Goal: Transaction & Acquisition: Obtain resource

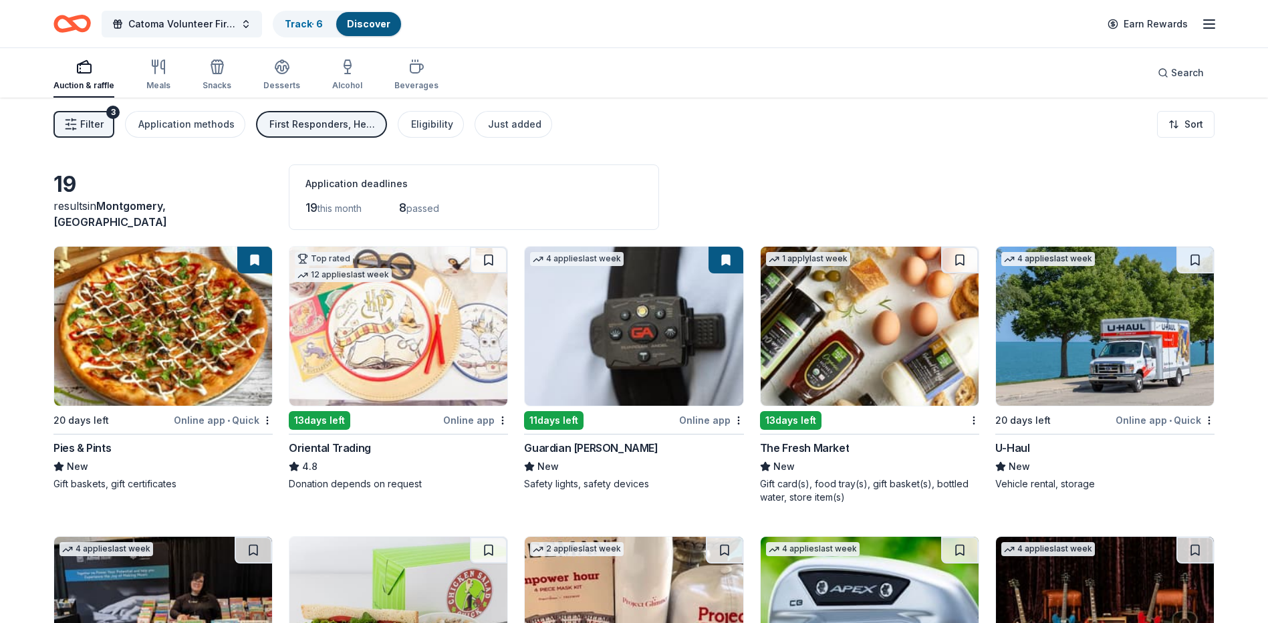
click at [623, 350] on img at bounding box center [634, 326] width 218 height 159
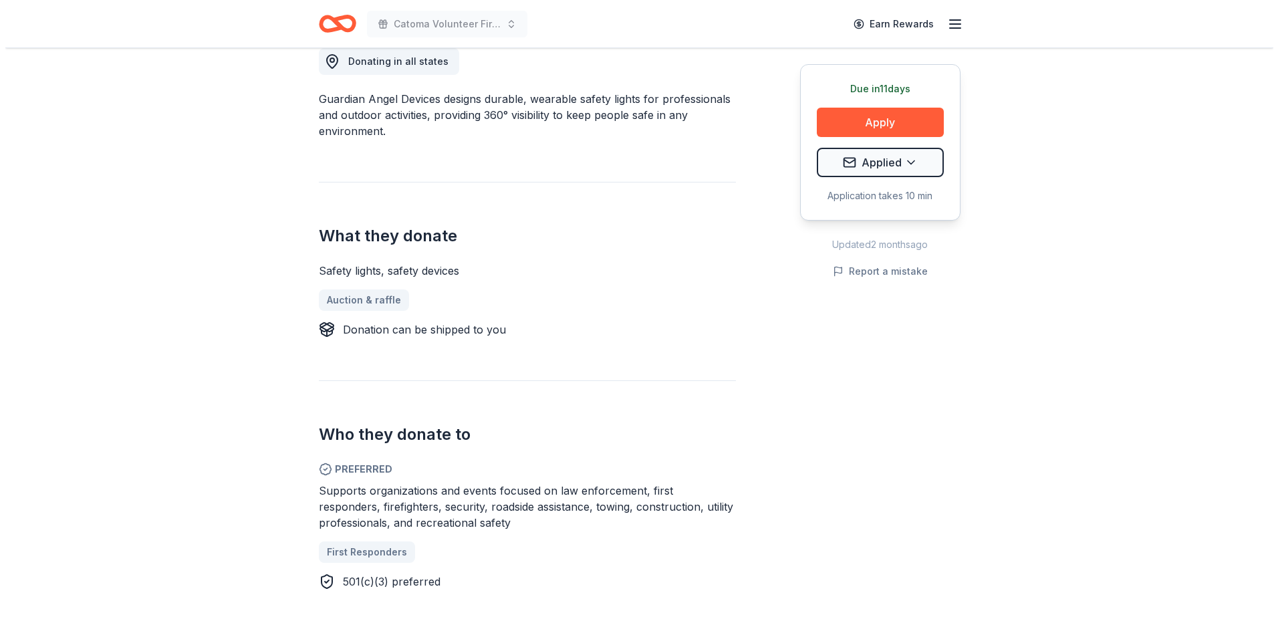
scroll to position [401, 0]
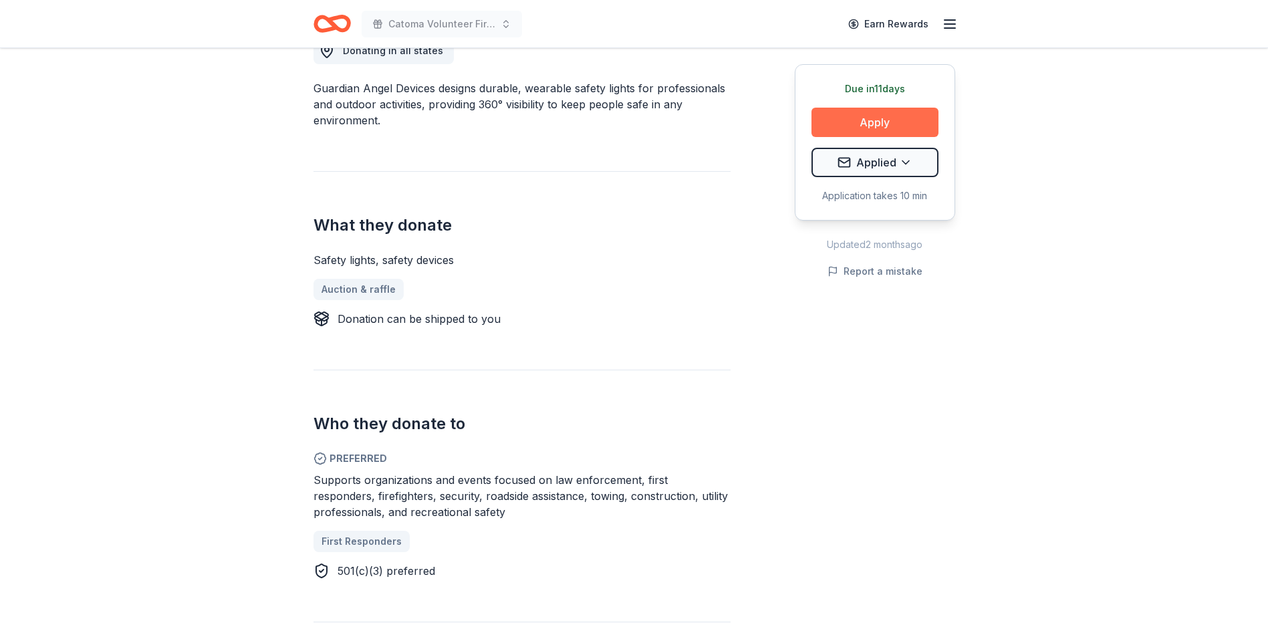
click at [875, 122] on button "Apply" at bounding box center [874, 122] width 127 height 29
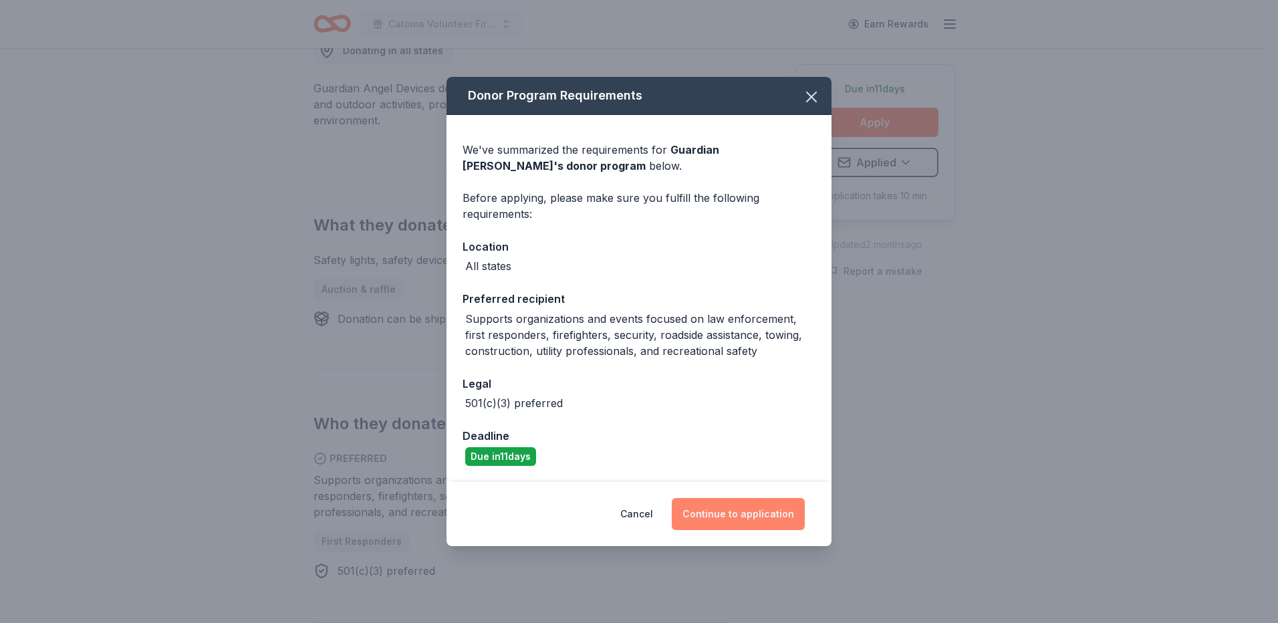
click at [757, 523] on button "Continue to application" at bounding box center [738, 514] width 133 height 32
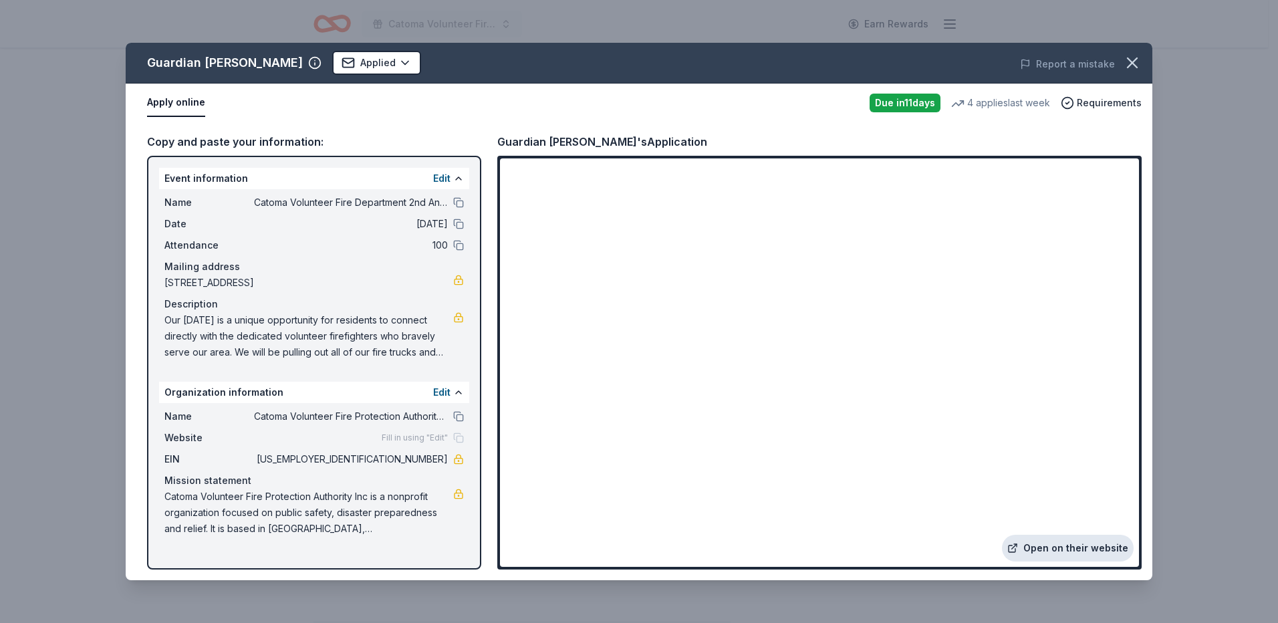
click at [1063, 550] on link "Open on their website" at bounding box center [1068, 548] width 132 height 27
click at [1208, 399] on div "Guardian Angel Device Applied Report a mistake Apply online Due in 11 days 4 ap…" at bounding box center [639, 311] width 1278 height 623
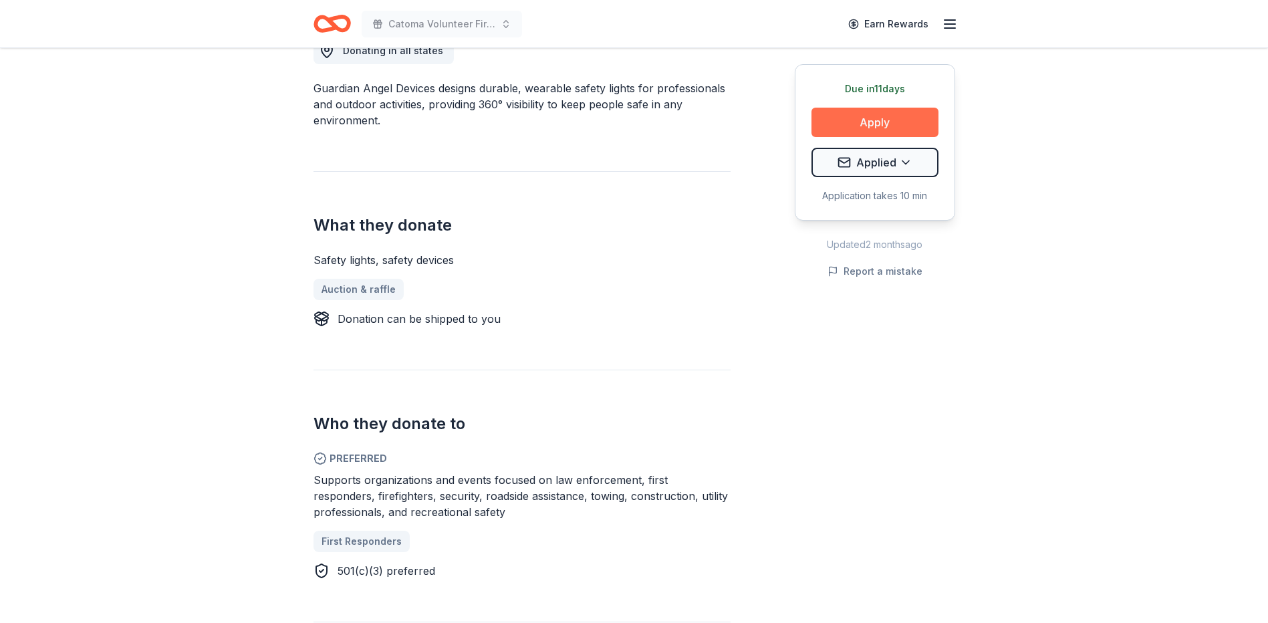
click at [882, 135] on button "Apply" at bounding box center [874, 122] width 127 height 29
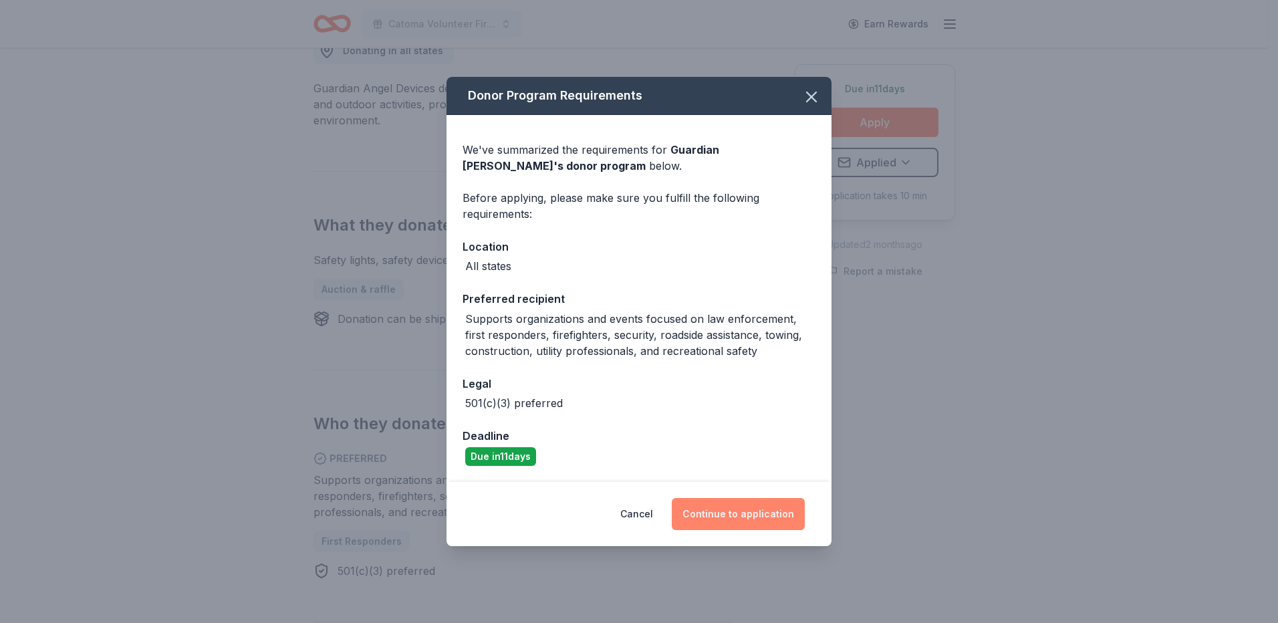
click at [742, 523] on button "Continue to application" at bounding box center [738, 514] width 133 height 32
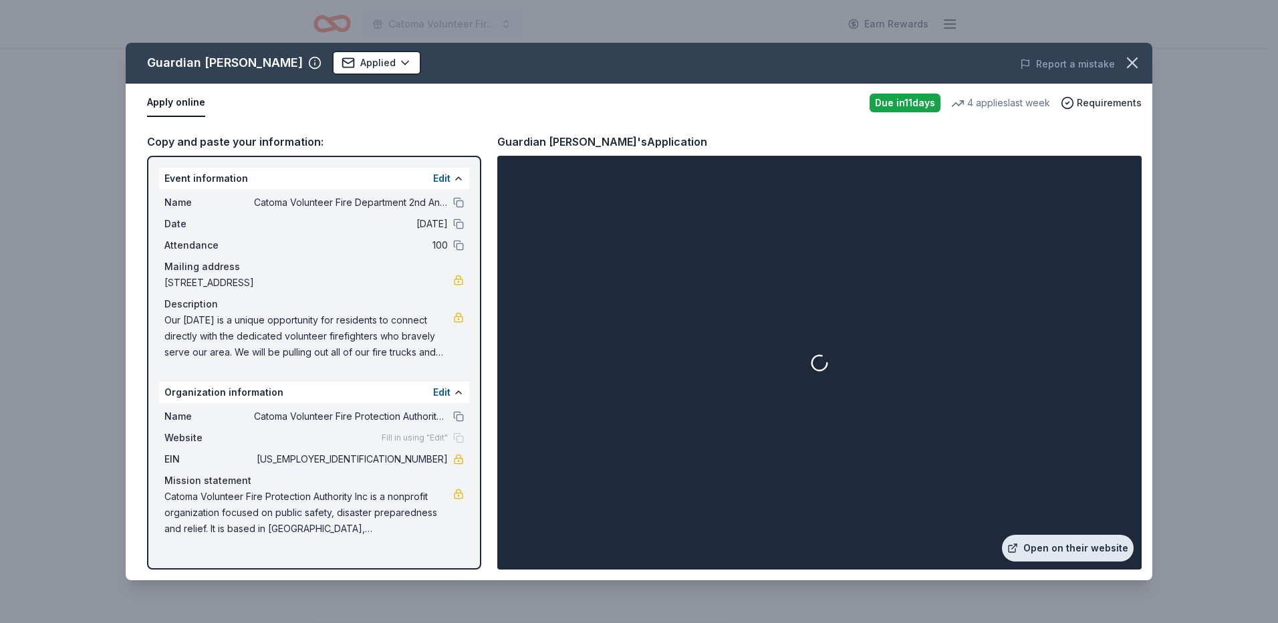
click at [1062, 549] on link "Open on their website" at bounding box center [1068, 548] width 132 height 27
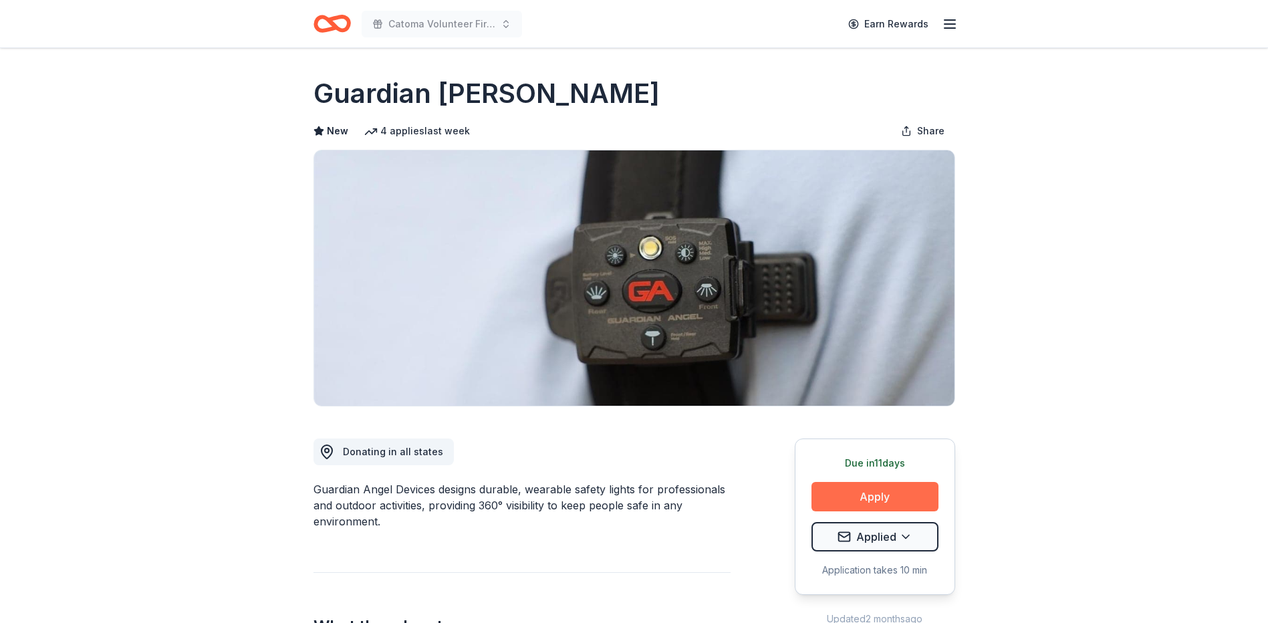
click at [873, 501] on button "Apply" at bounding box center [874, 496] width 127 height 29
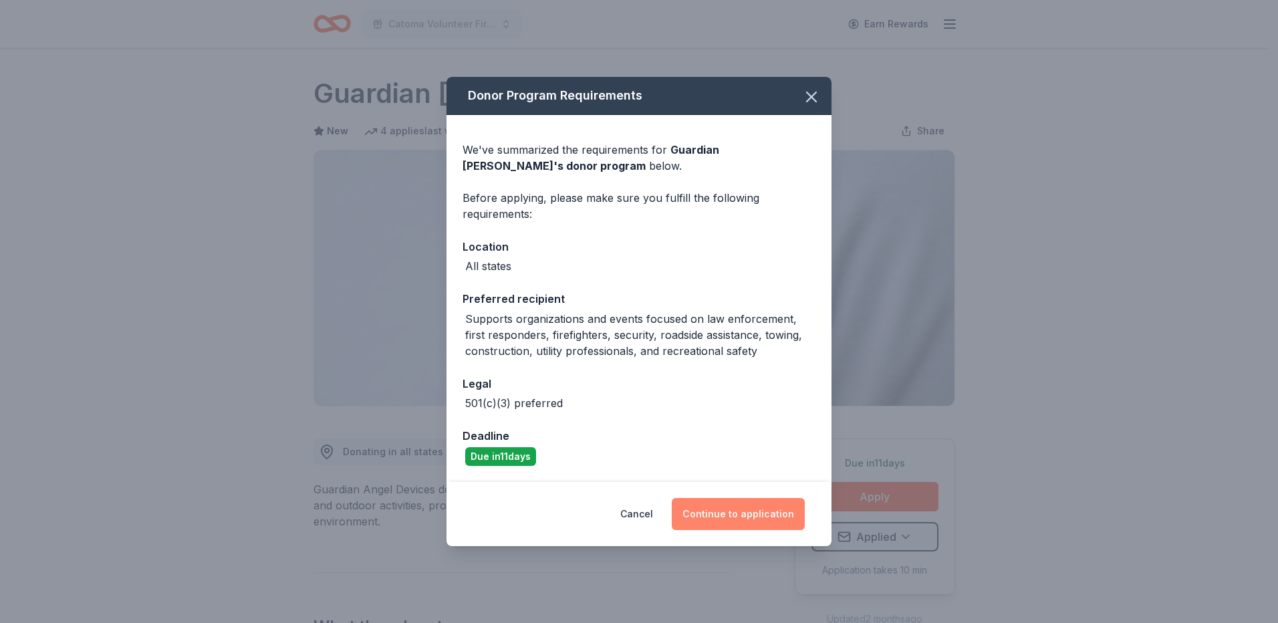
click at [744, 510] on button "Continue to application" at bounding box center [738, 514] width 133 height 32
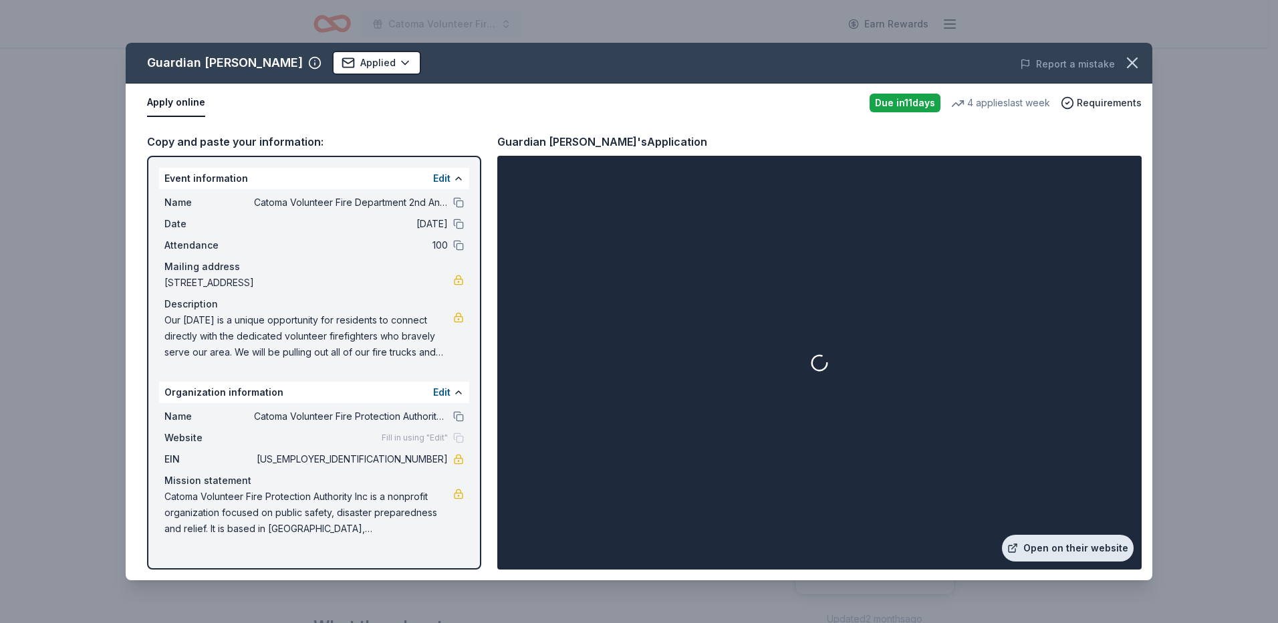
click at [1066, 546] on link "Open on their website" at bounding box center [1068, 548] width 132 height 27
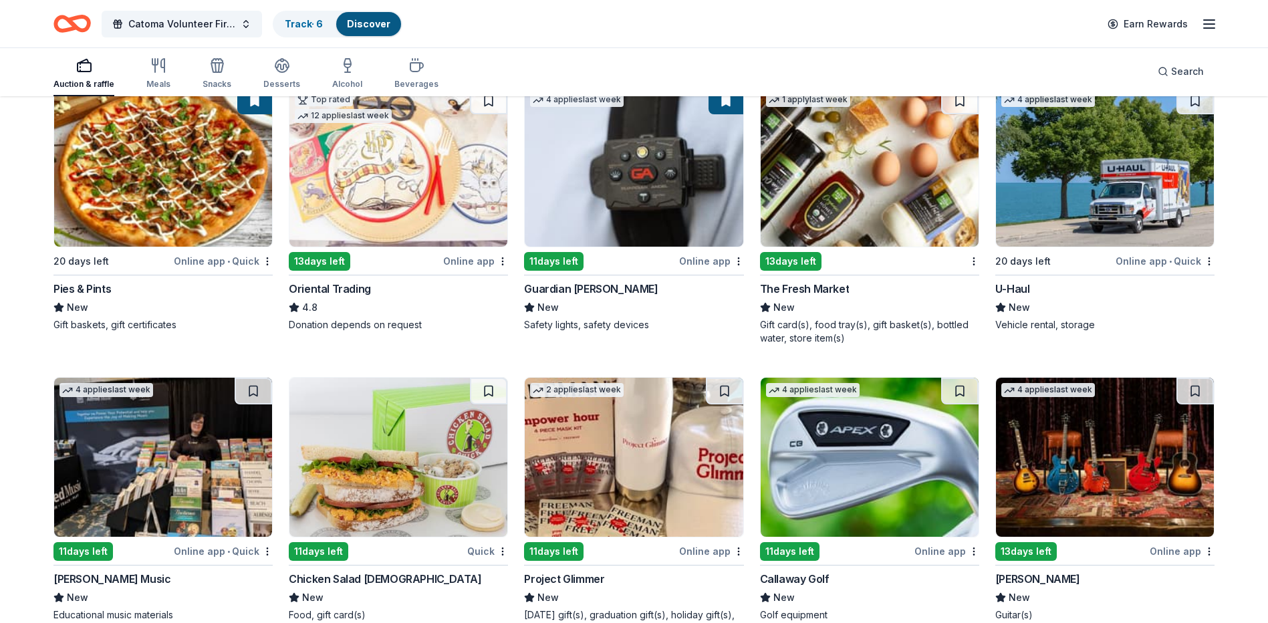
scroll to position [200, 0]
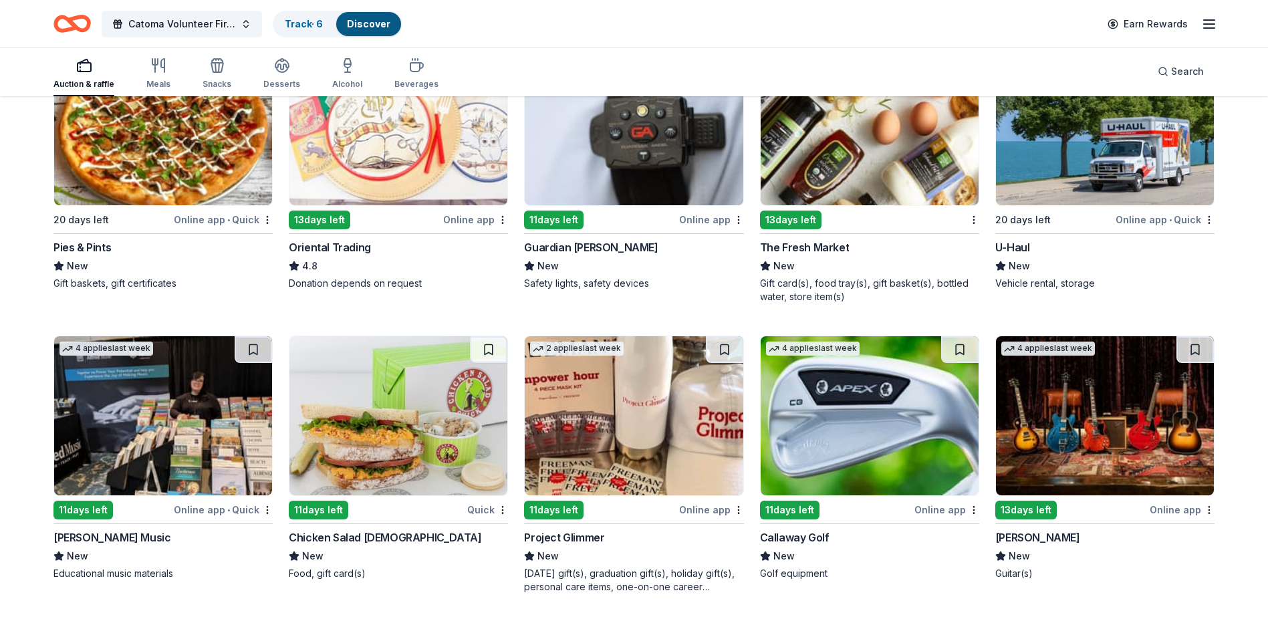
click at [442, 453] on img at bounding box center [398, 415] width 218 height 159
click at [810, 148] on img at bounding box center [869, 125] width 218 height 159
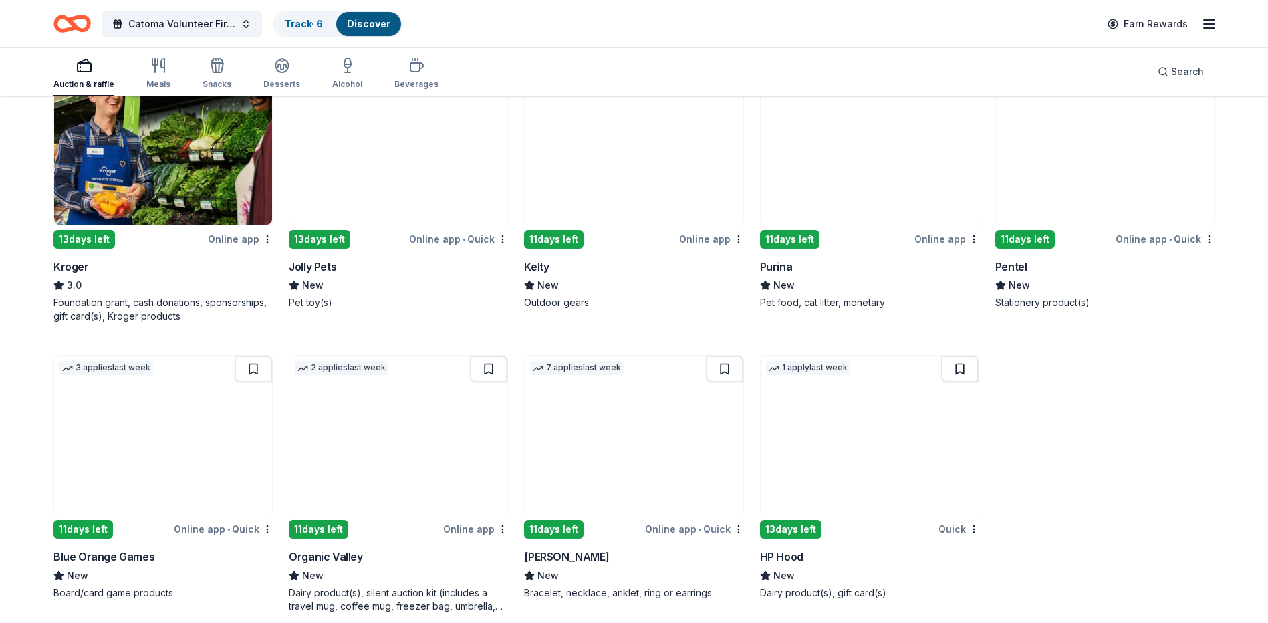
scroll to position [778, 0]
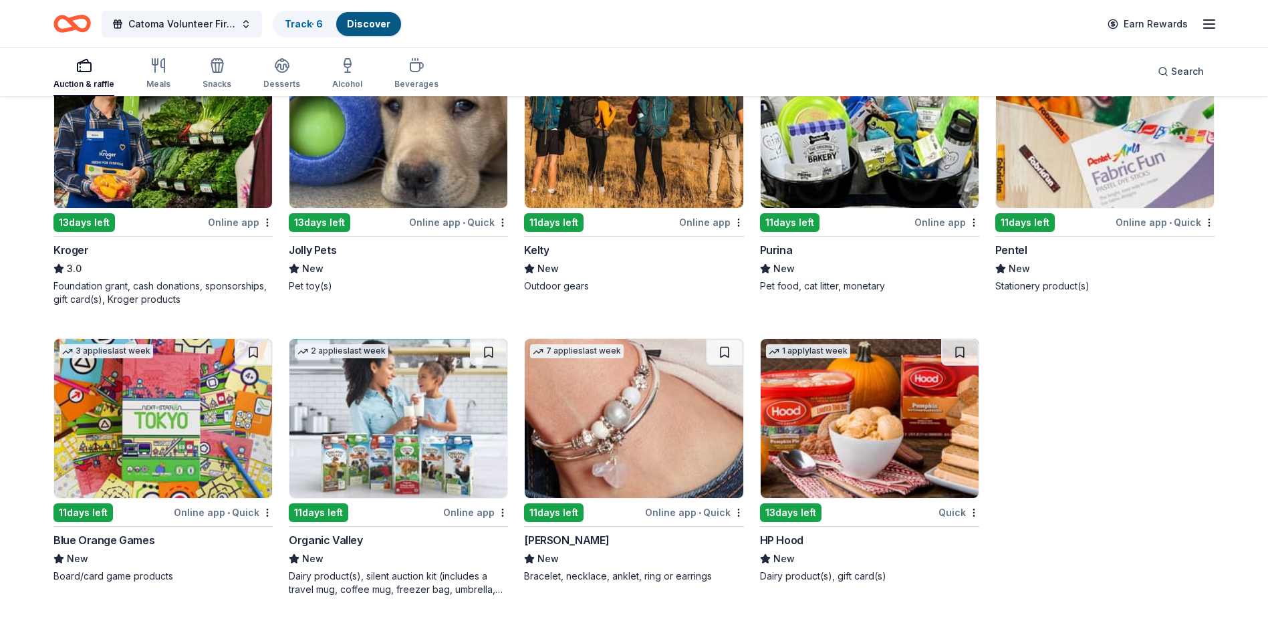
click at [936, 425] on img at bounding box center [869, 418] width 218 height 159
click at [71, 89] on div "Auction & raffle" at bounding box center [83, 84] width 61 height 11
click at [71, 82] on div "Auction & raffle" at bounding box center [83, 84] width 61 height 11
click at [371, 24] on link "Discover" at bounding box center [368, 23] width 43 height 11
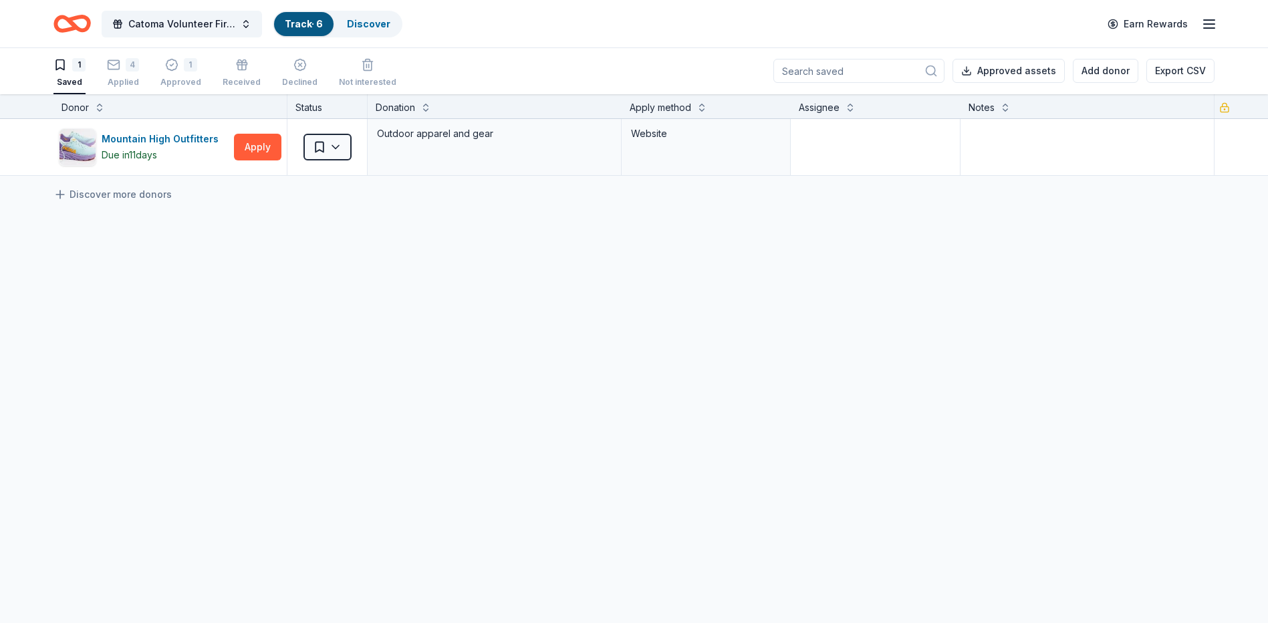
click at [62, 73] on div "1 Saved" at bounding box center [69, 72] width 32 height 29
click at [120, 71] on icon "button" at bounding box center [113, 65] width 13 height 13
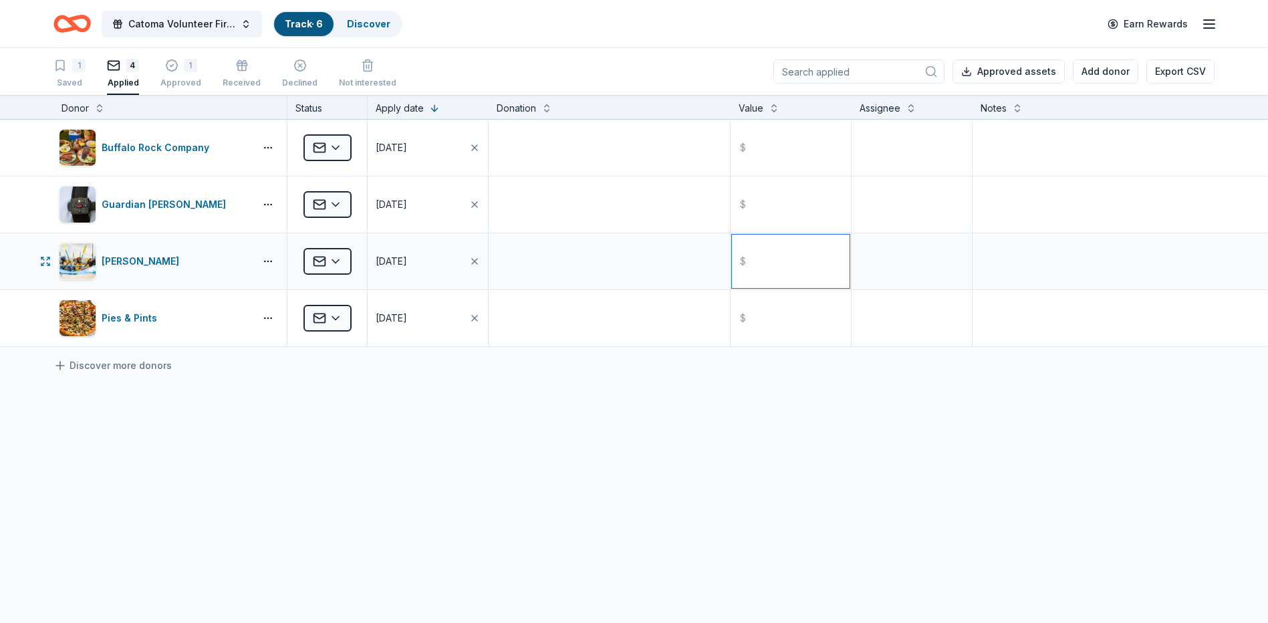
click at [763, 265] on input "text" at bounding box center [791, 261] width 118 height 53
type input "1"
type input "50.00"
click at [71, 367] on link "Discover more donors" at bounding box center [112, 365] width 118 height 16
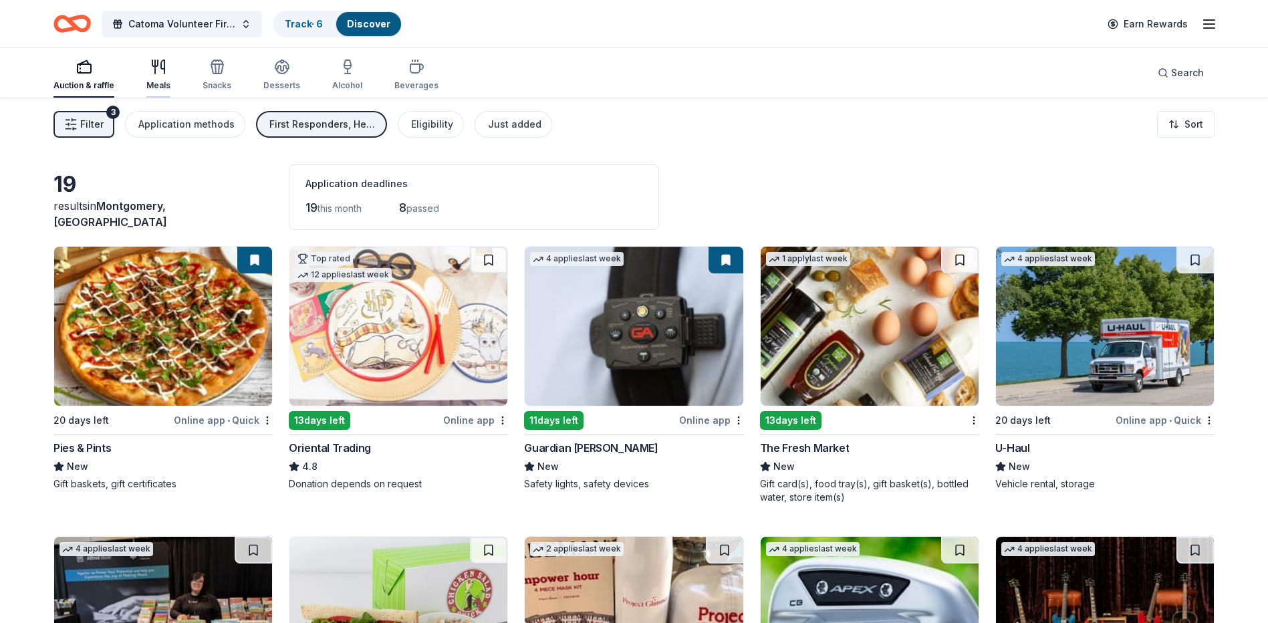
click at [160, 57] on button "Meals" at bounding box center [158, 75] width 24 height 44
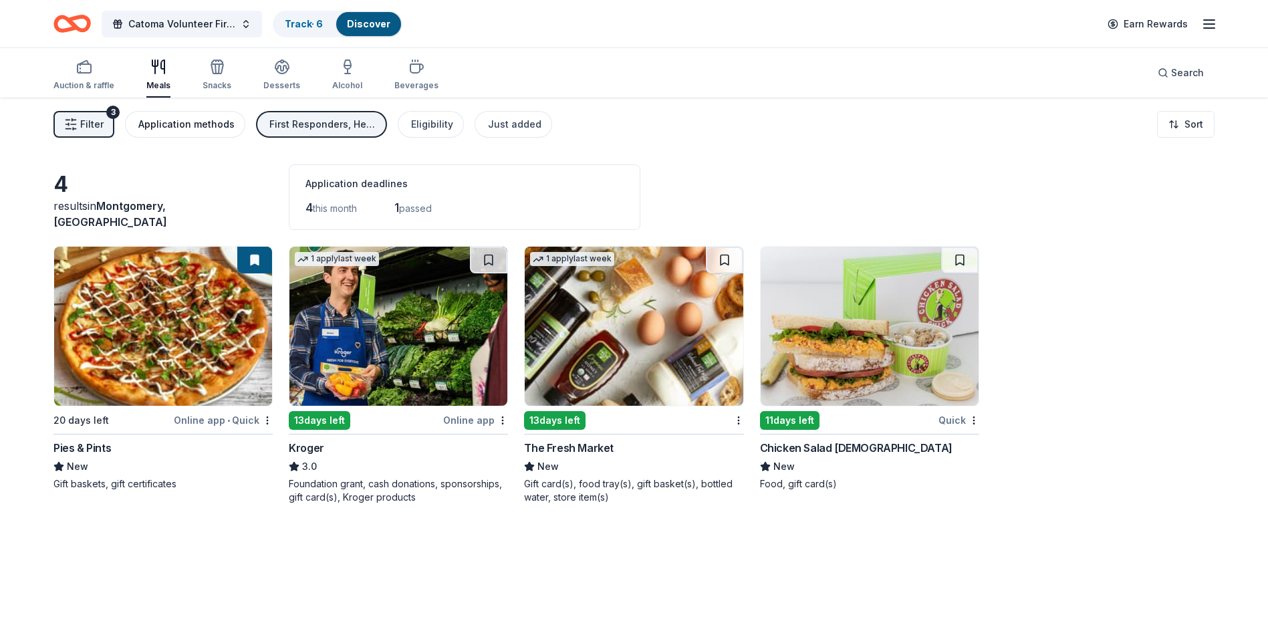
click at [164, 119] on div "Application methods" at bounding box center [186, 124] width 96 height 16
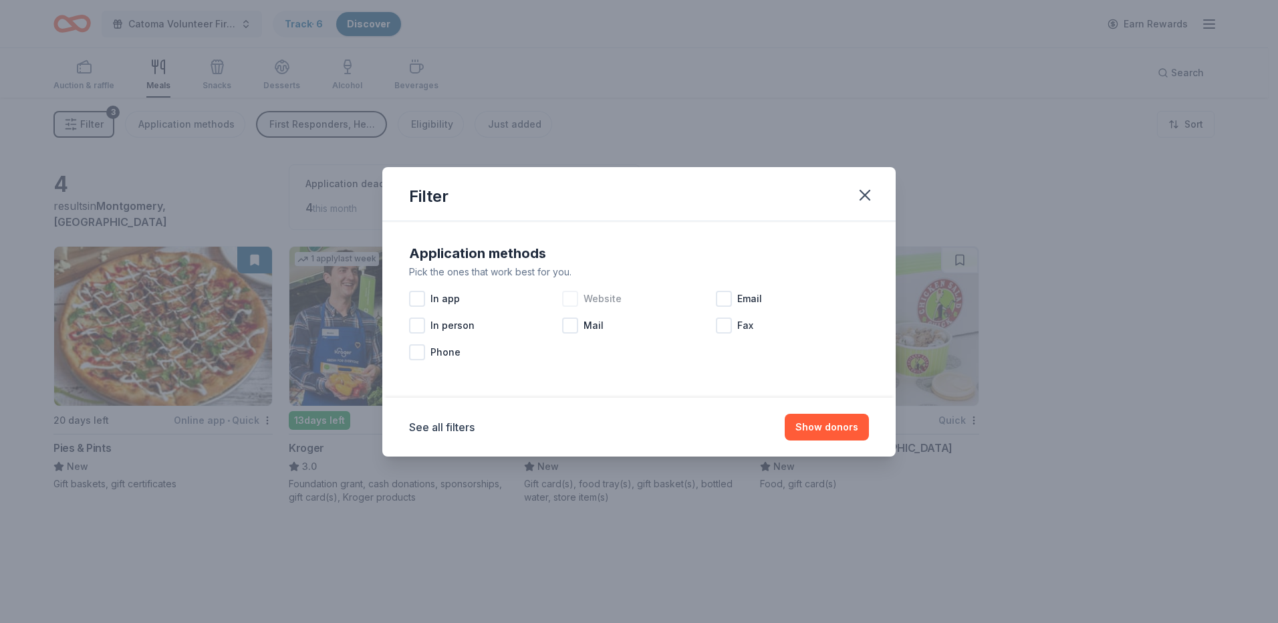
click at [569, 299] on div at bounding box center [570, 299] width 16 height 16
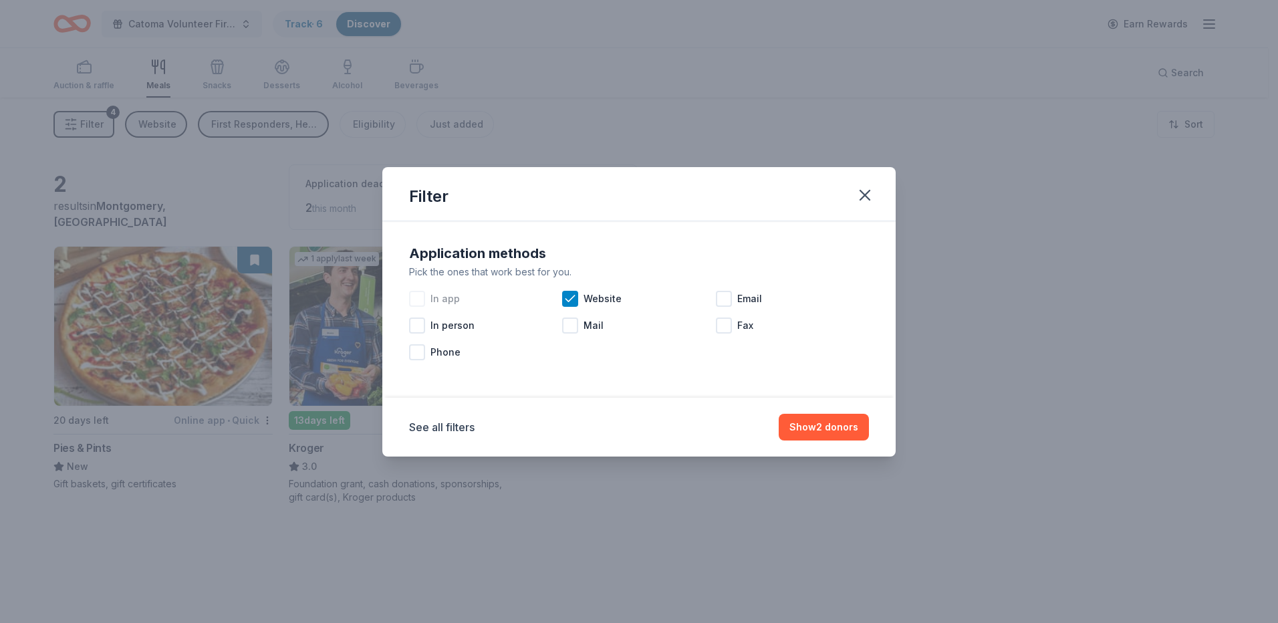
click at [414, 302] on div at bounding box center [417, 299] width 16 height 16
click at [724, 299] on div at bounding box center [724, 299] width 16 height 16
click at [823, 430] on button "Show 2 donors" at bounding box center [823, 427] width 90 height 27
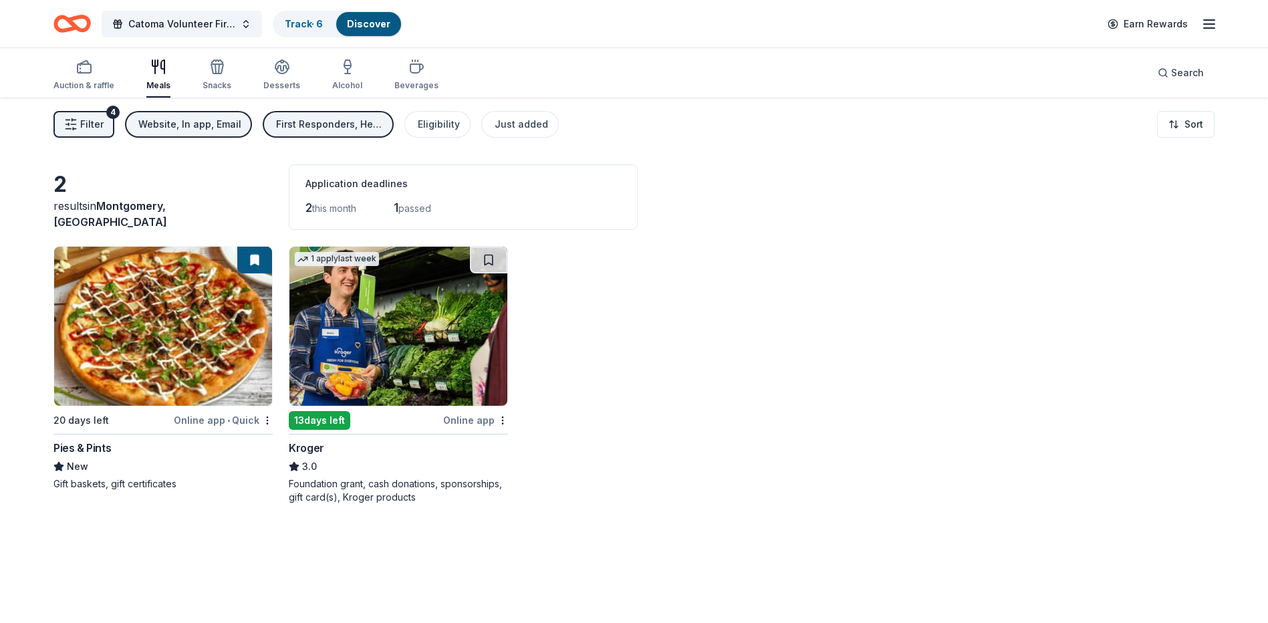
click at [436, 329] on img at bounding box center [398, 326] width 218 height 159
click at [224, 70] on div "button" at bounding box center [216, 67] width 29 height 16
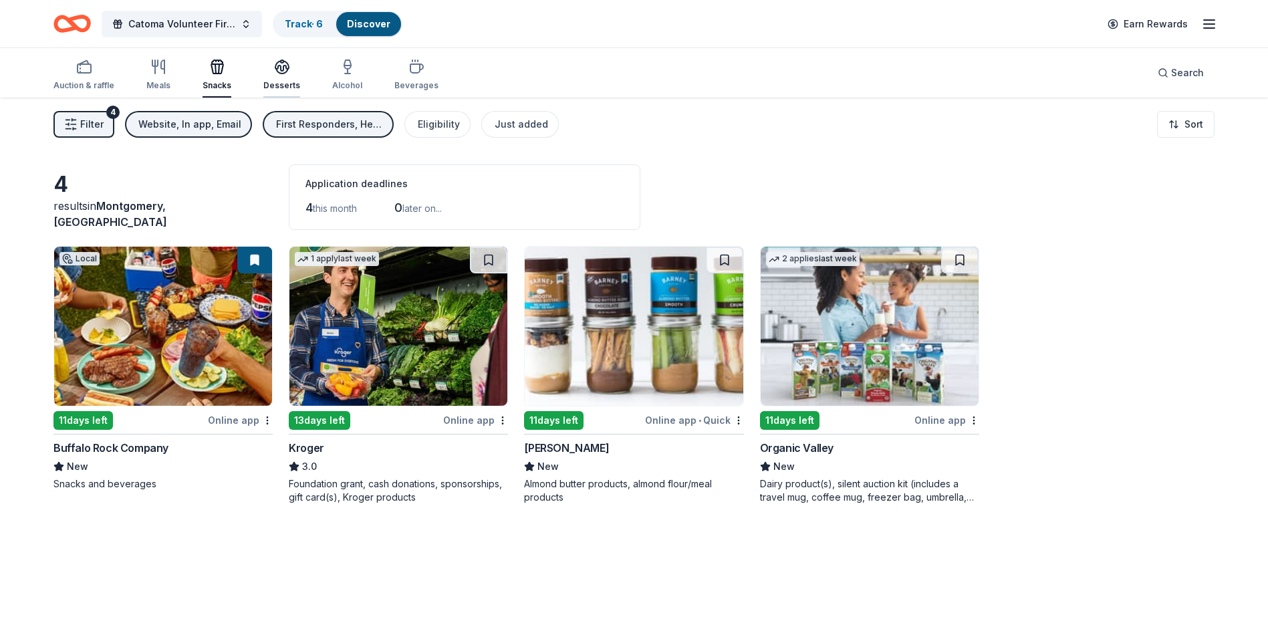
click at [285, 80] on div "Desserts" at bounding box center [281, 85] width 37 height 11
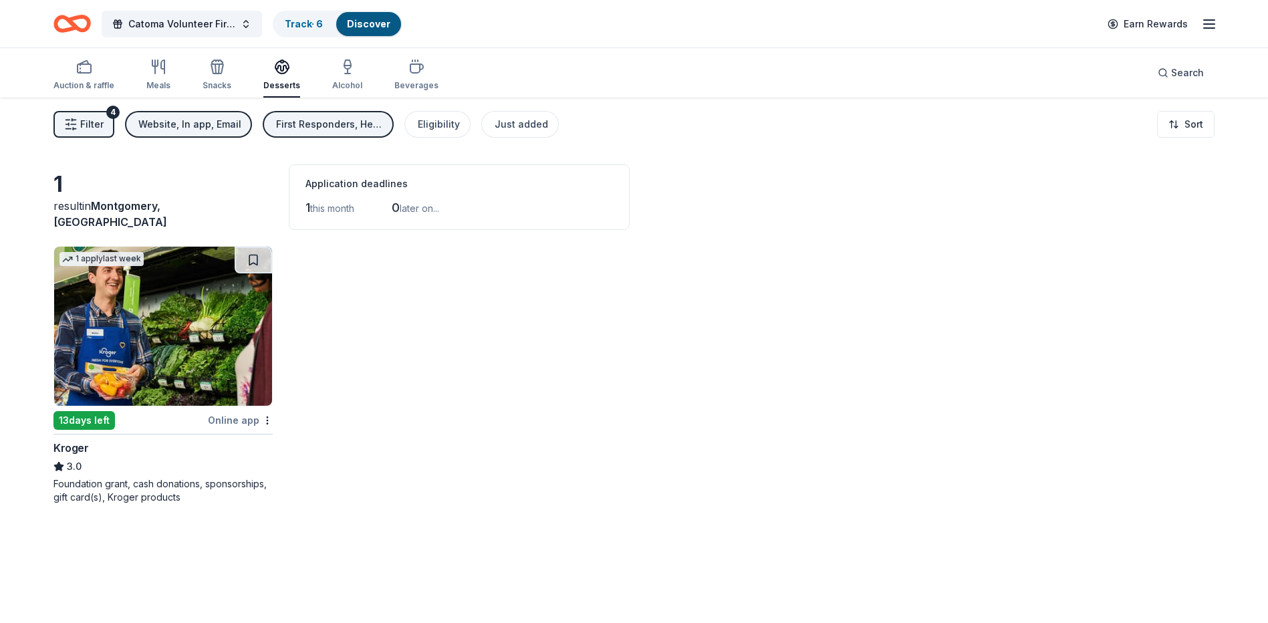
click at [363, 71] on div "Auction & raffle Meals Snacks Desserts Alcohol Beverages" at bounding box center [245, 75] width 385 height 44
click at [417, 73] on icon "button" at bounding box center [416, 67] width 16 height 16
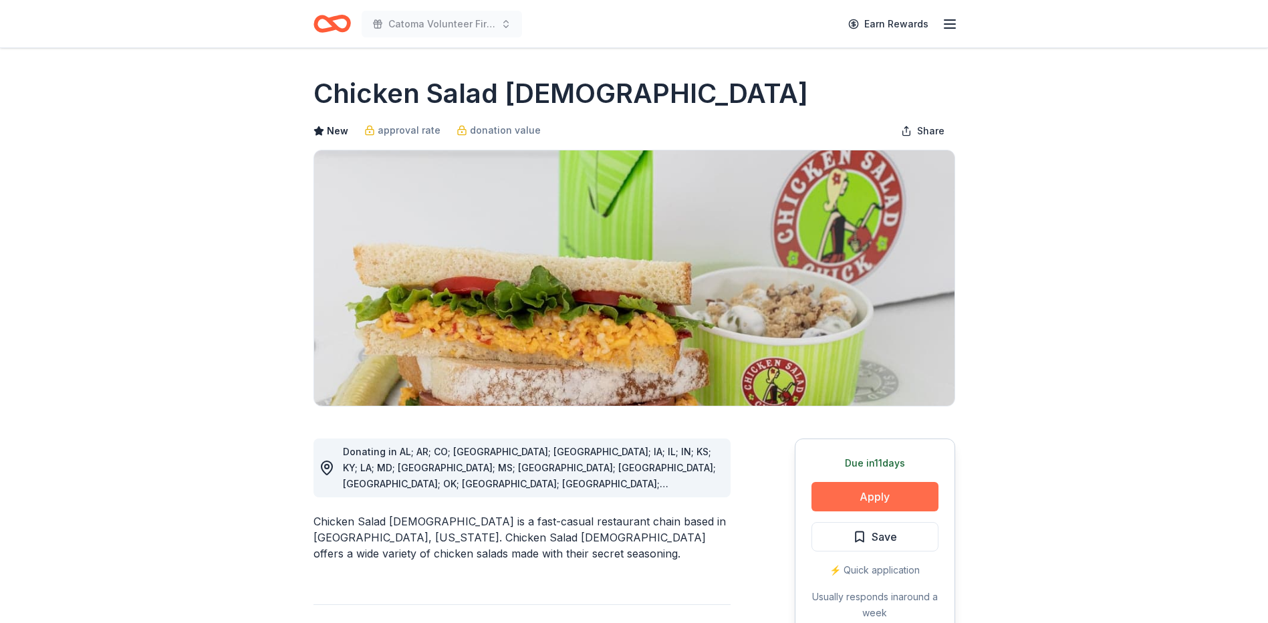
click at [885, 494] on button "Apply" at bounding box center [874, 496] width 127 height 29
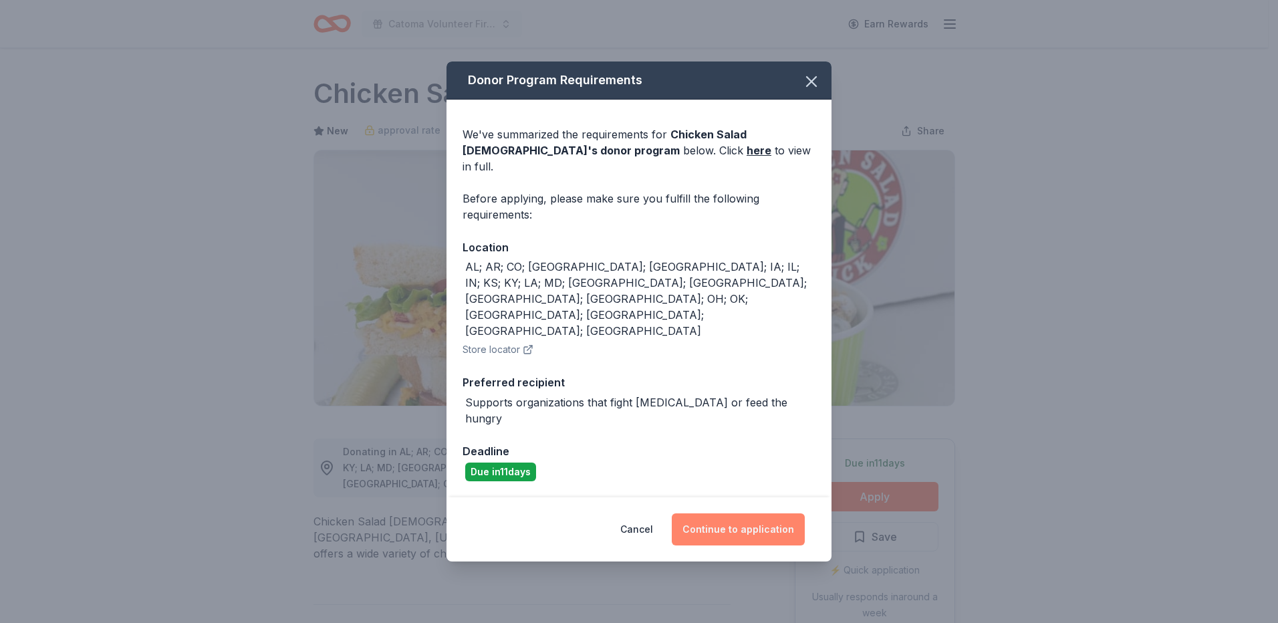
click at [778, 513] on button "Continue to application" at bounding box center [738, 529] width 133 height 32
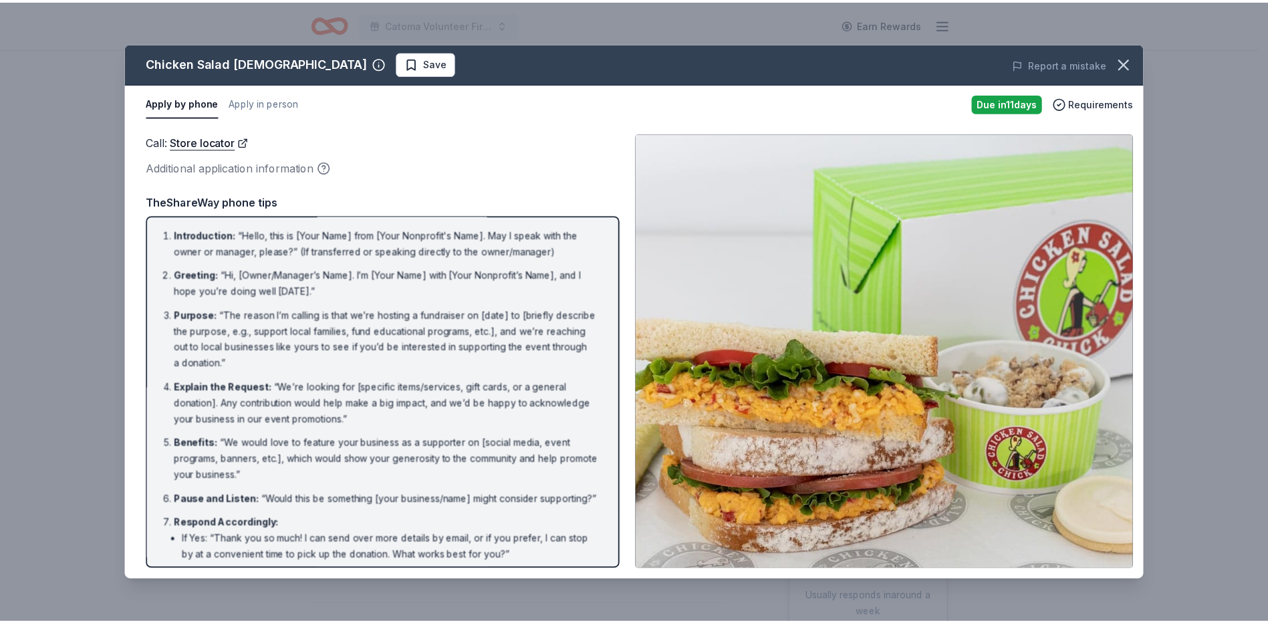
scroll to position [116, 0]
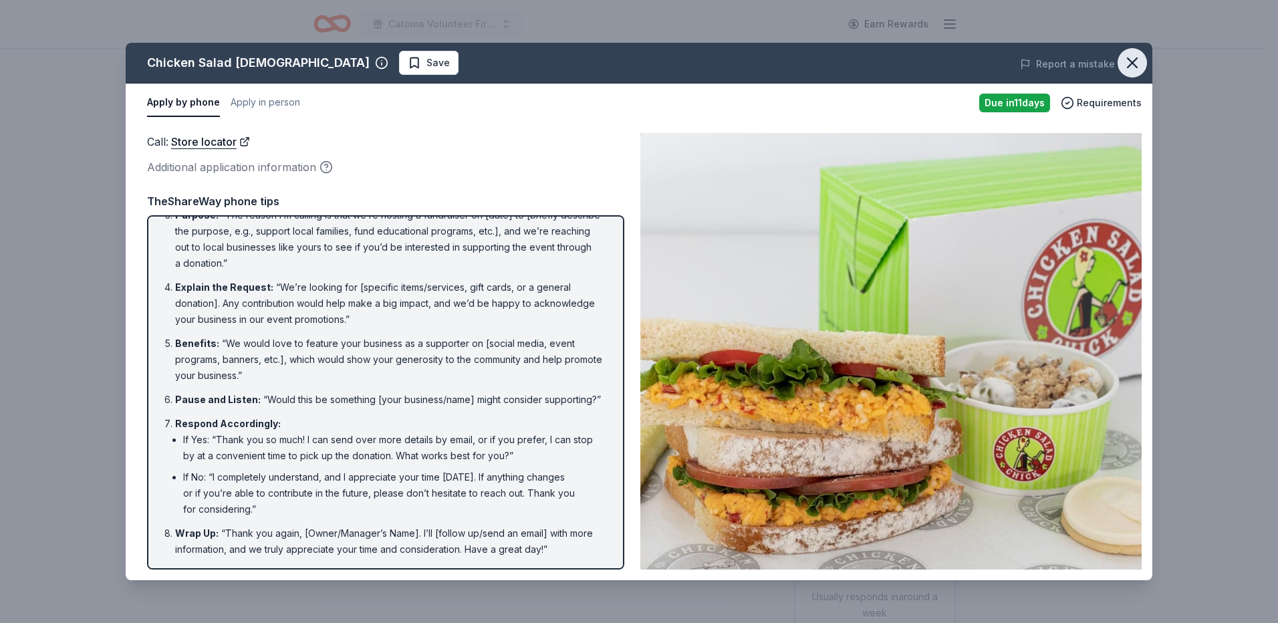
click at [1135, 66] on icon "button" at bounding box center [1131, 62] width 9 height 9
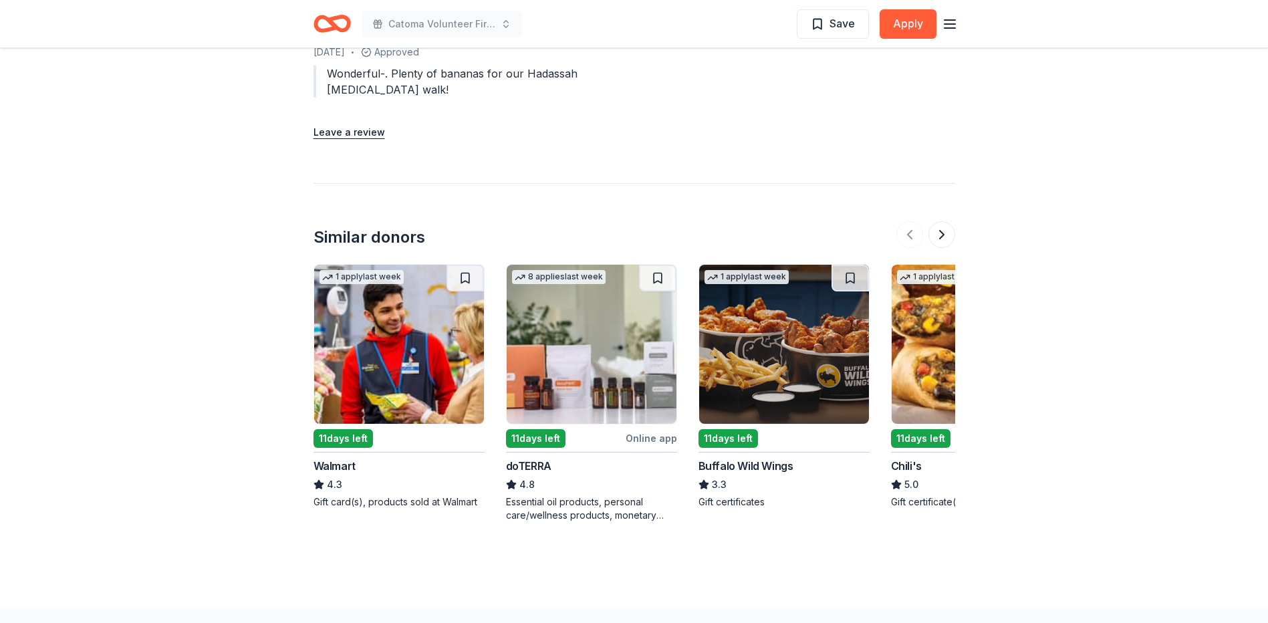
scroll to position [1403, 0]
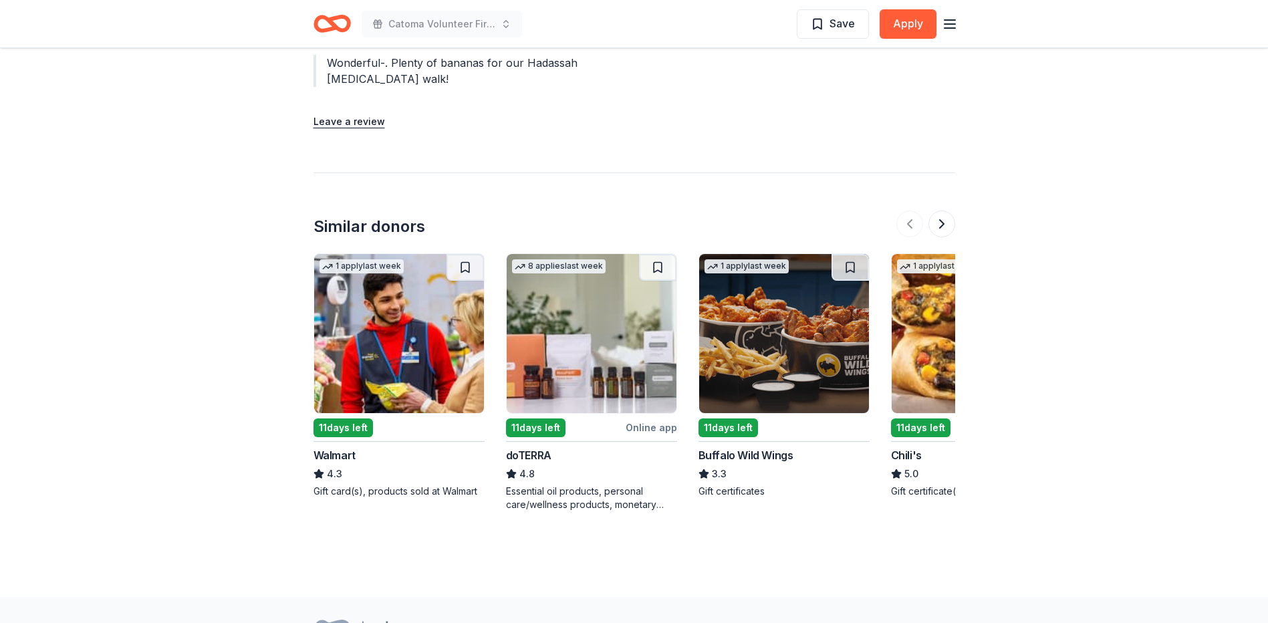
click at [385, 353] on img at bounding box center [399, 333] width 170 height 159
click at [746, 353] on img at bounding box center [784, 333] width 170 height 159
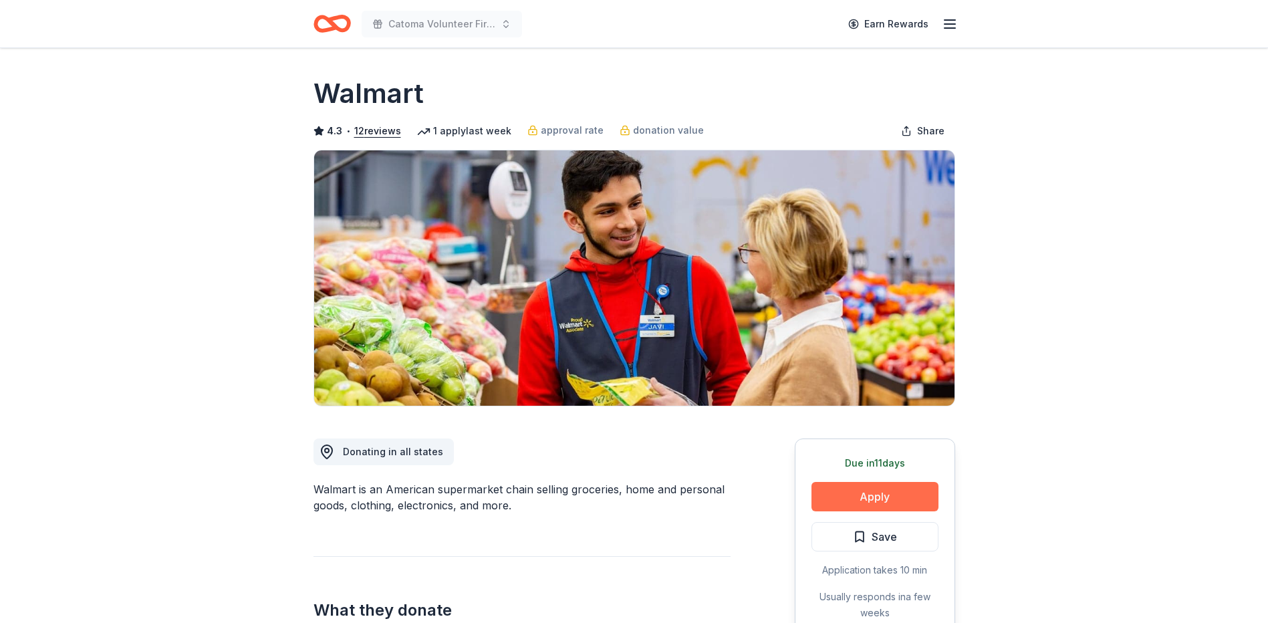
click at [859, 499] on button "Apply" at bounding box center [874, 496] width 127 height 29
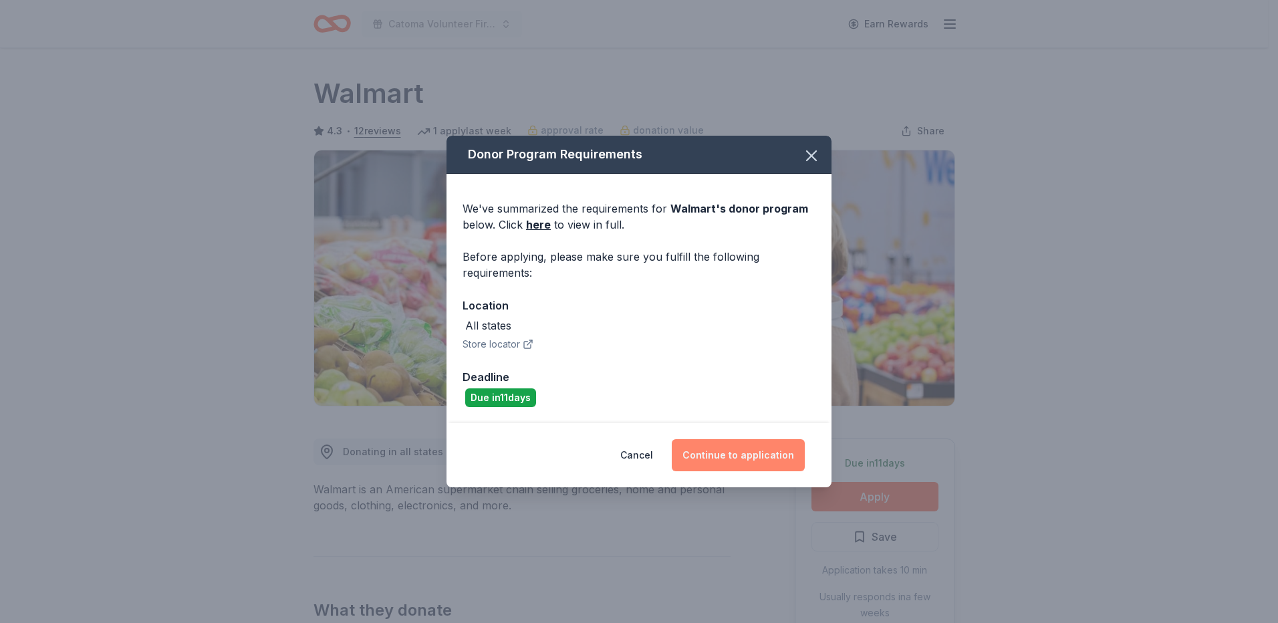
click at [760, 448] on button "Continue to application" at bounding box center [738, 455] width 133 height 32
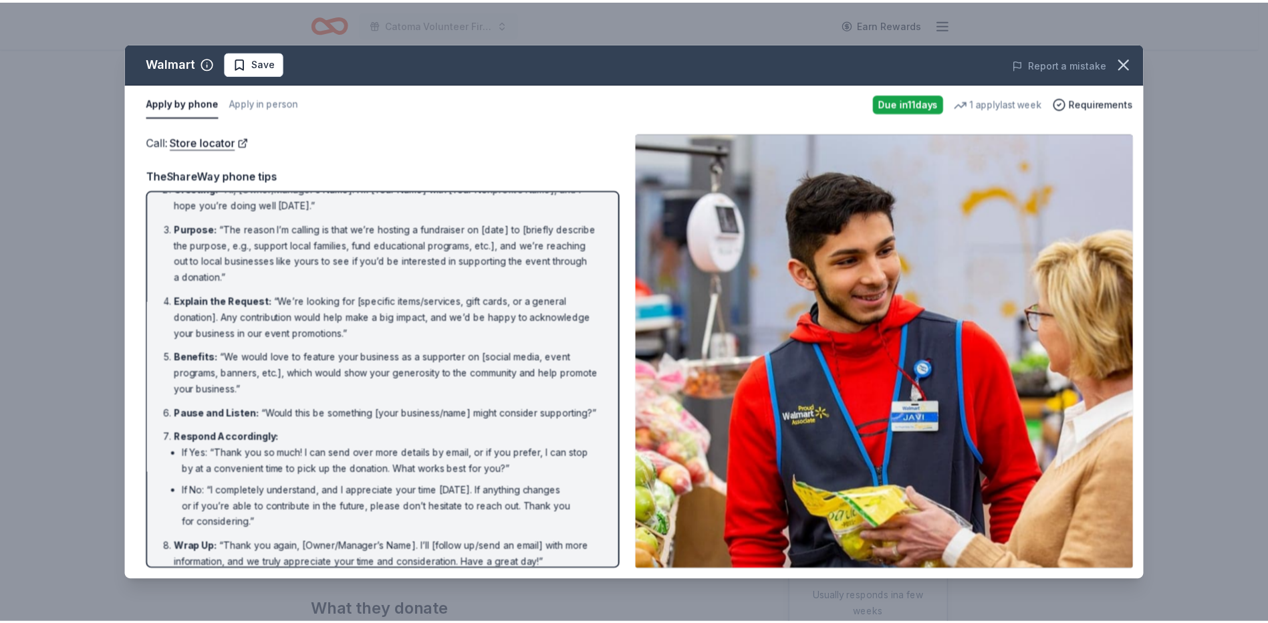
scroll to position [91, 0]
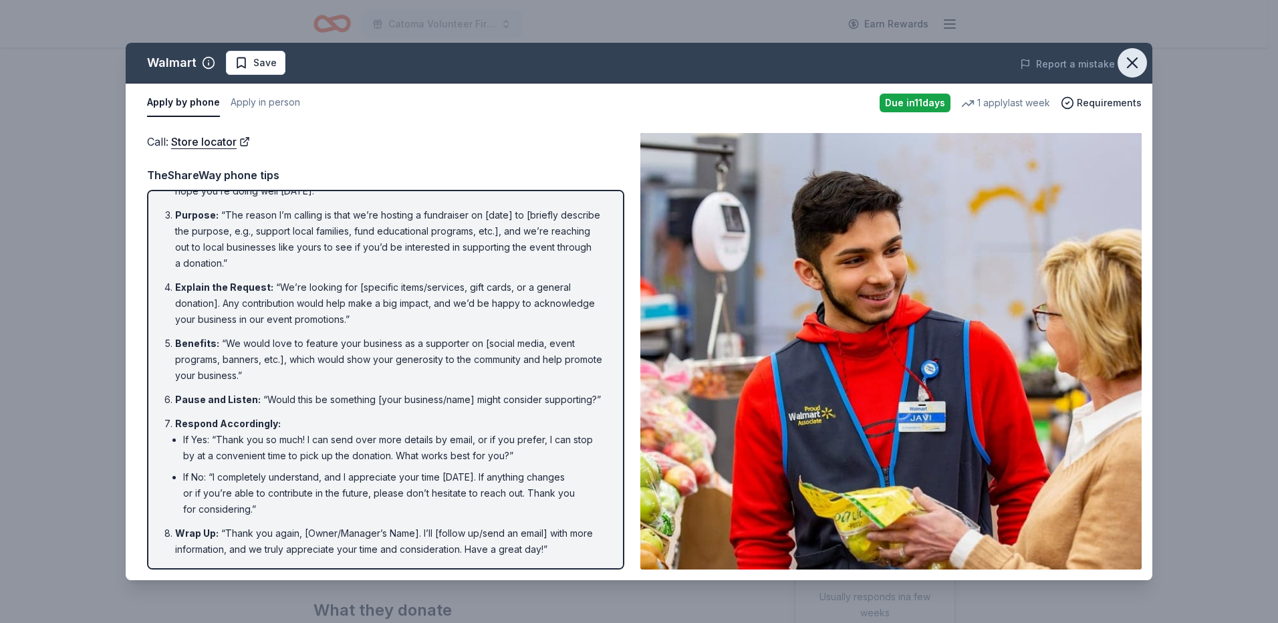
click at [1142, 59] on button "button" at bounding box center [1131, 62] width 29 height 29
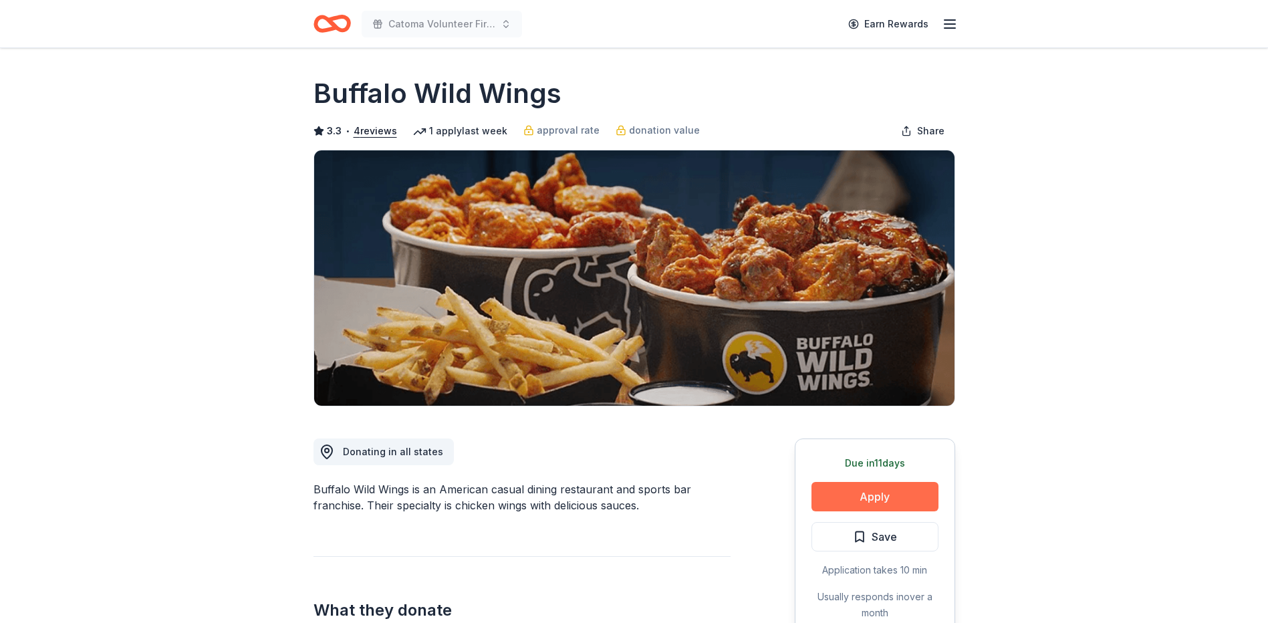
click at [881, 499] on button "Apply" at bounding box center [874, 496] width 127 height 29
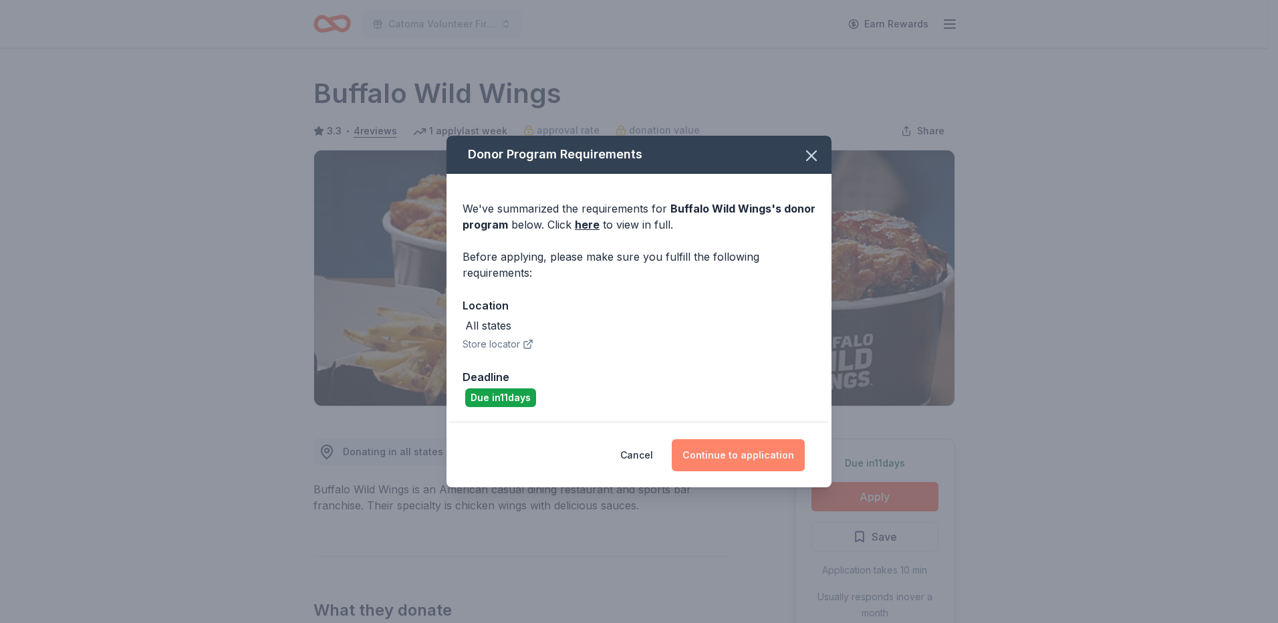
click at [742, 454] on button "Continue to application" at bounding box center [738, 455] width 133 height 32
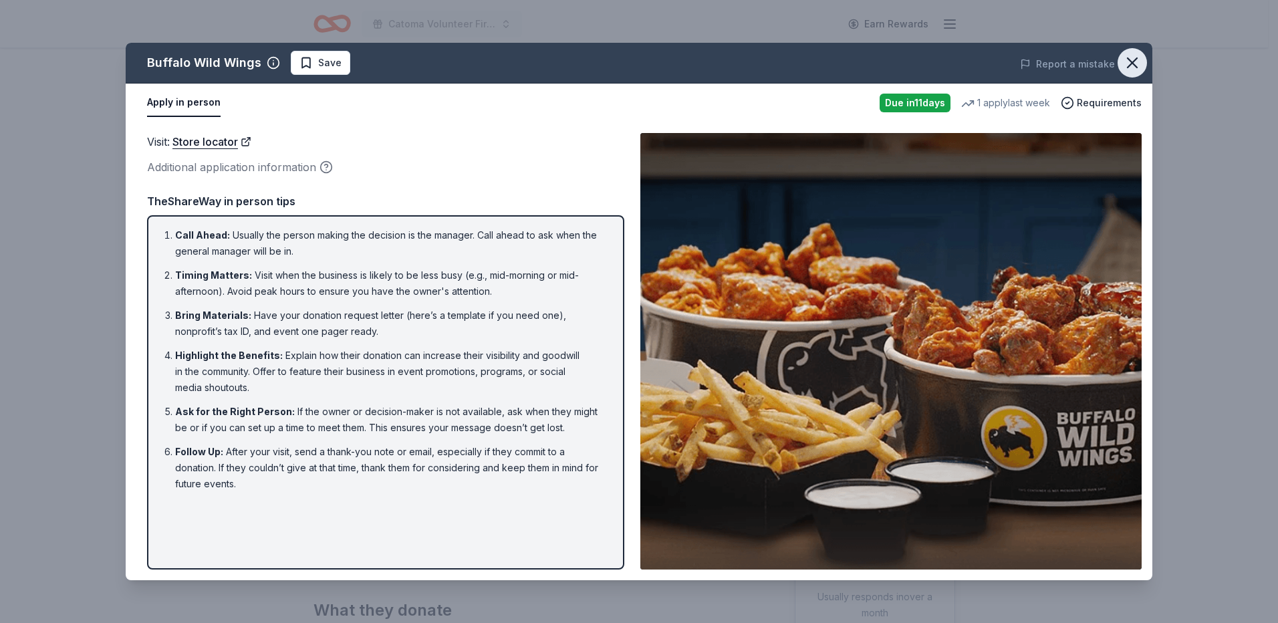
click at [1129, 55] on icon "button" at bounding box center [1132, 62] width 19 height 19
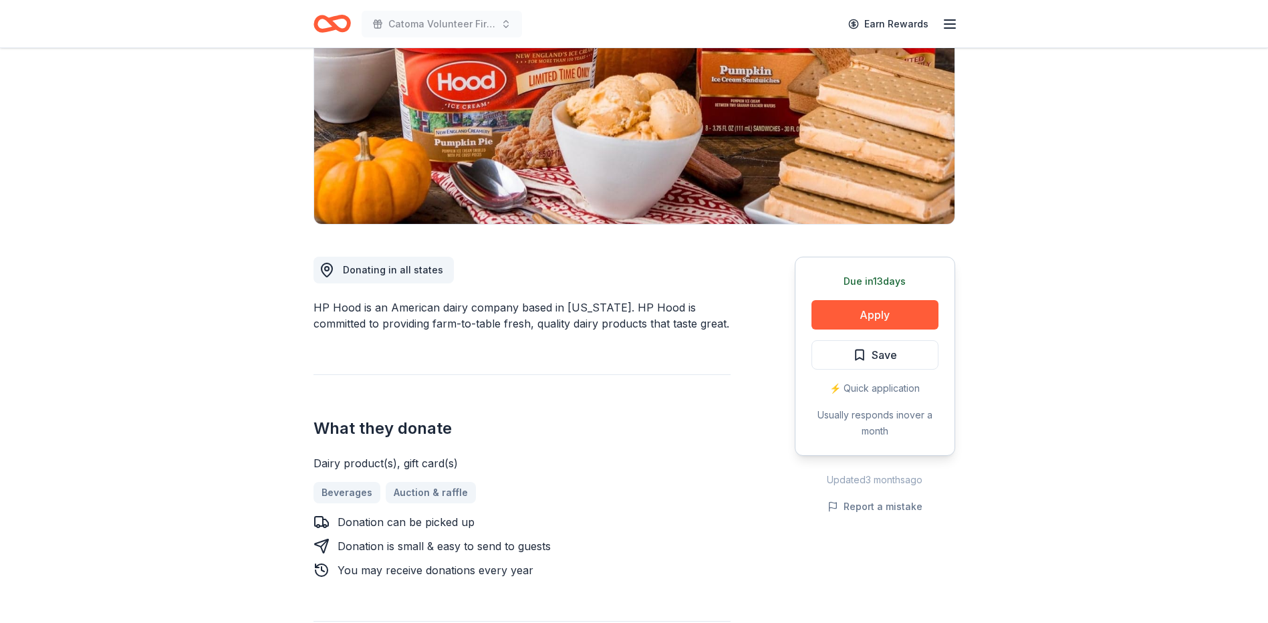
scroll to position [200, 0]
